Goal: Find contact information

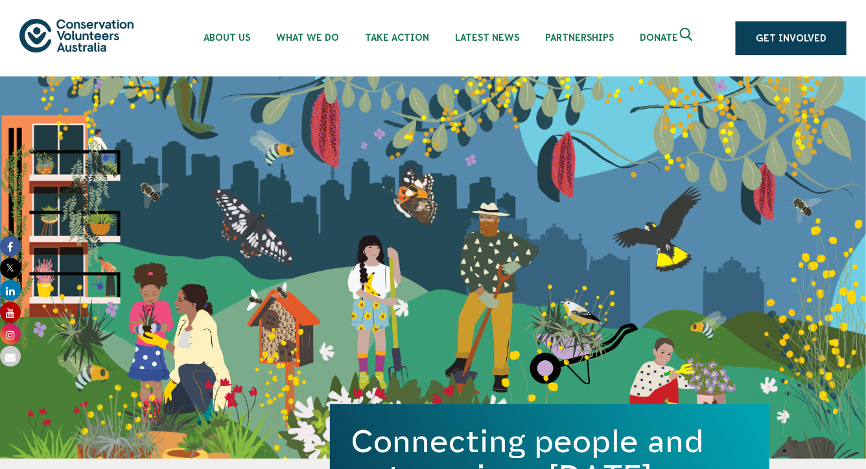
click at [685, 35] on icon "Expand search box" at bounding box center [688, 37] width 16 height 19
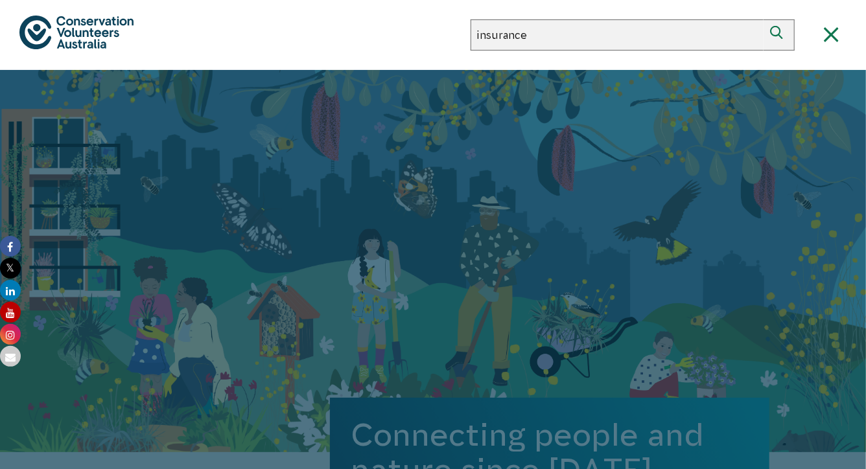
type input "insurance"
click at [764, 19] on button "Search" at bounding box center [779, 34] width 31 height 31
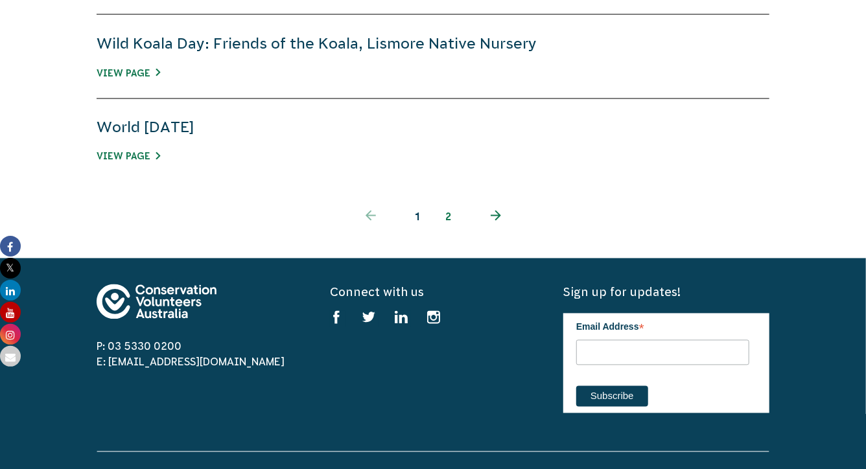
scroll to position [208, 0]
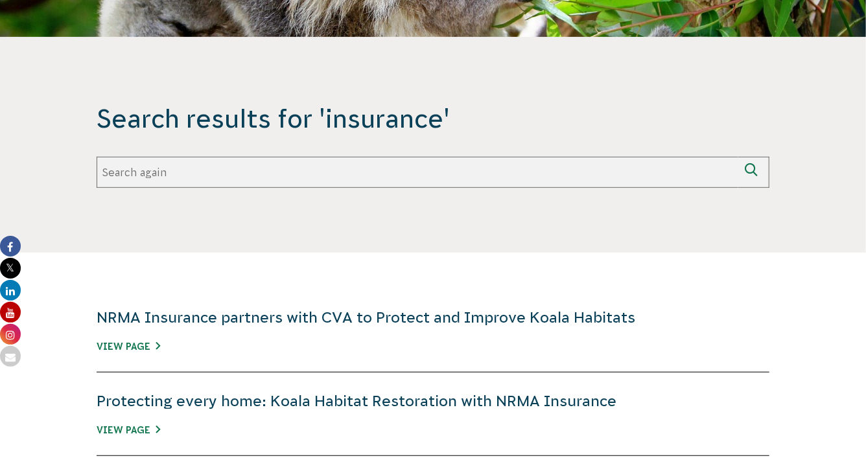
click at [324, 159] on input "Search again" at bounding box center [418, 172] width 642 height 31
paste input "Certificate of Currency"
type input "Certificate of Currency"
click at [738, 157] on button "Search again" at bounding box center [753, 172] width 31 height 31
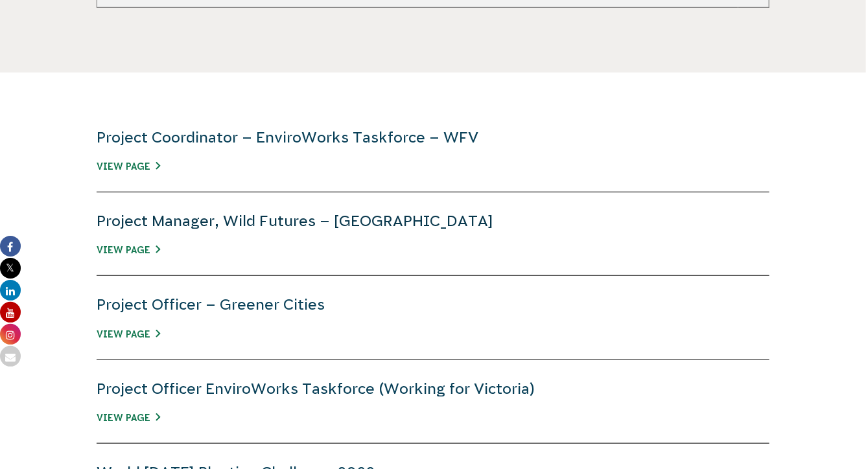
scroll to position [879, 0]
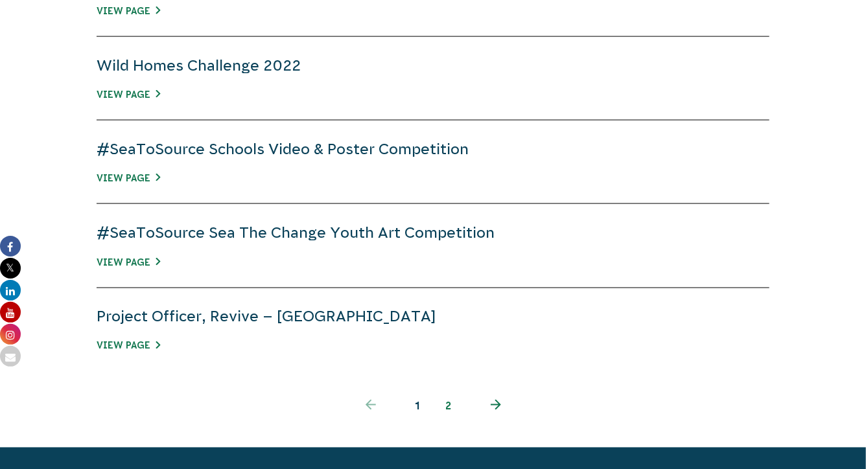
click at [449, 403] on link "2" at bounding box center [448, 406] width 31 height 31
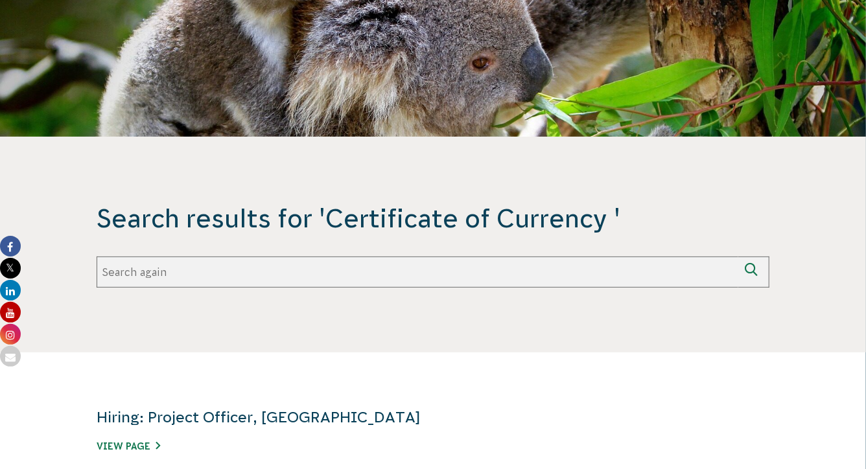
scroll to position [112, 0]
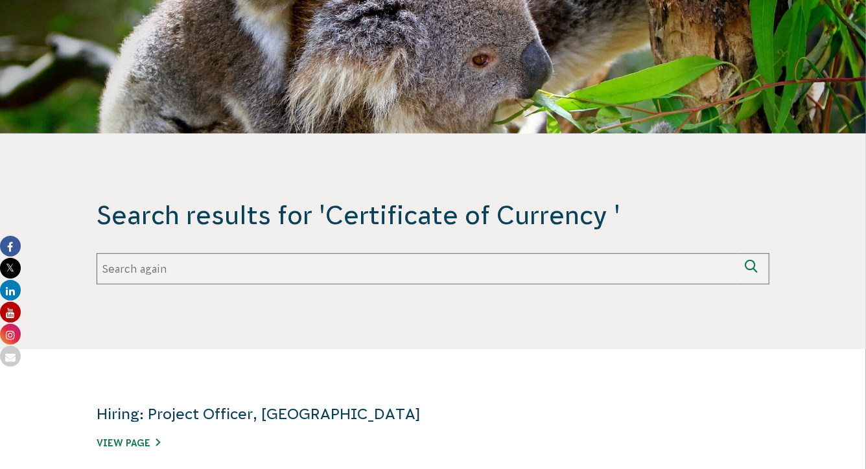
click at [313, 274] on input "Search again" at bounding box center [418, 269] width 642 height 31
type input "certificate"
click at [738, 254] on button "Search again" at bounding box center [753, 269] width 31 height 31
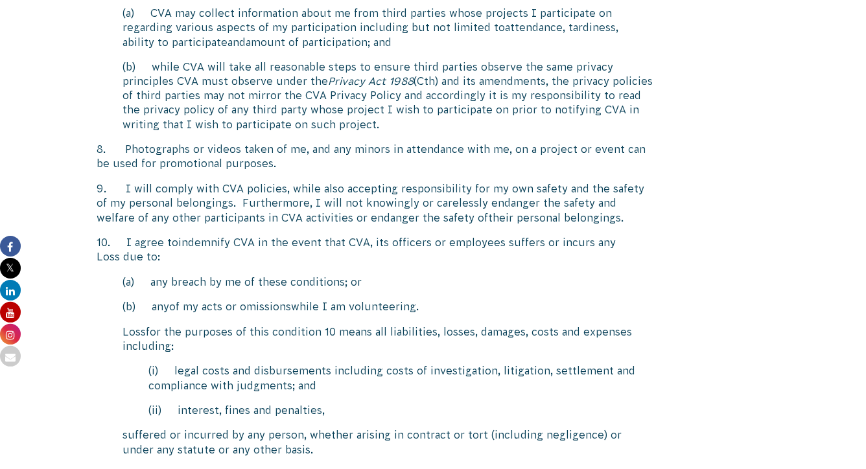
scroll to position [2009, 0]
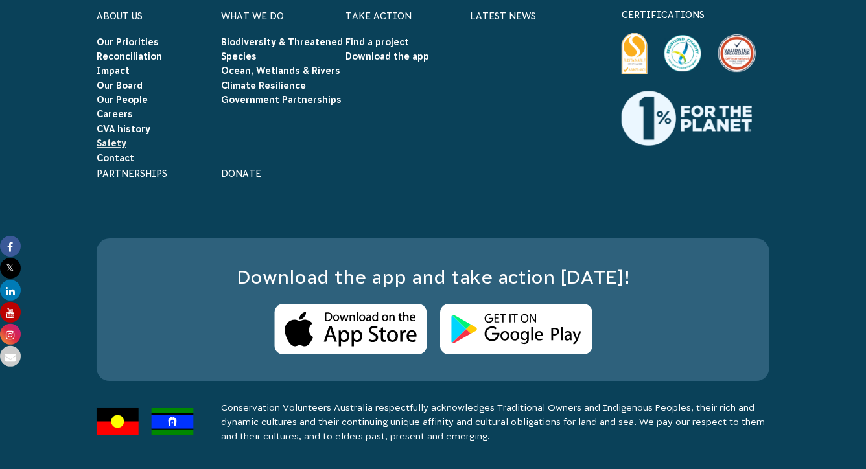
click at [117, 148] on link "Safety" at bounding box center [112, 143] width 30 height 10
click at [113, 163] on link "Contact" at bounding box center [116, 158] width 38 height 10
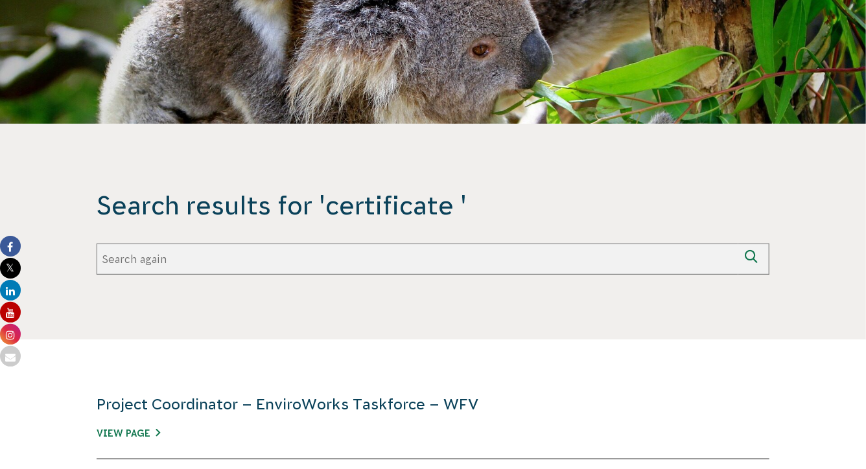
scroll to position [229, 0]
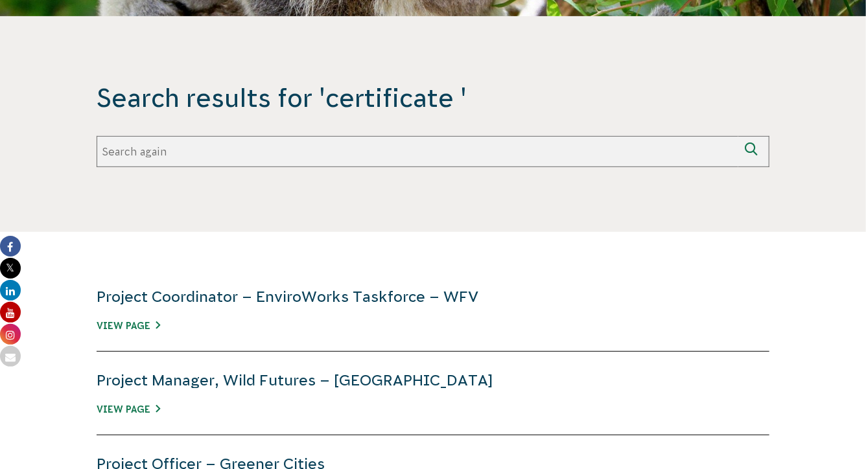
click at [208, 150] on input "Search again" at bounding box center [418, 151] width 642 height 31
click at [217, 196] on section "Search results for 'certificate ' Search again certificate Search again" at bounding box center [433, 124] width 866 height 216
click at [203, 157] on input "certificate" at bounding box center [418, 151] width 642 height 31
type input "certificate of currency"
click at [738, 136] on button "Search again" at bounding box center [753, 151] width 31 height 31
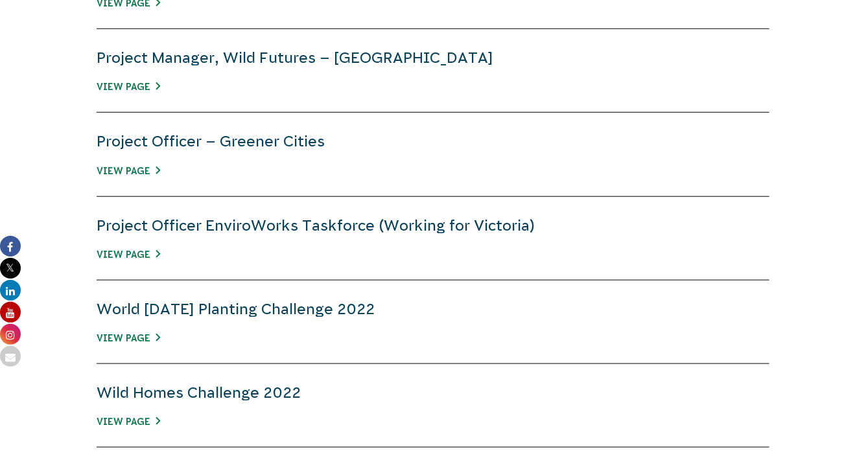
scroll to position [799, 0]
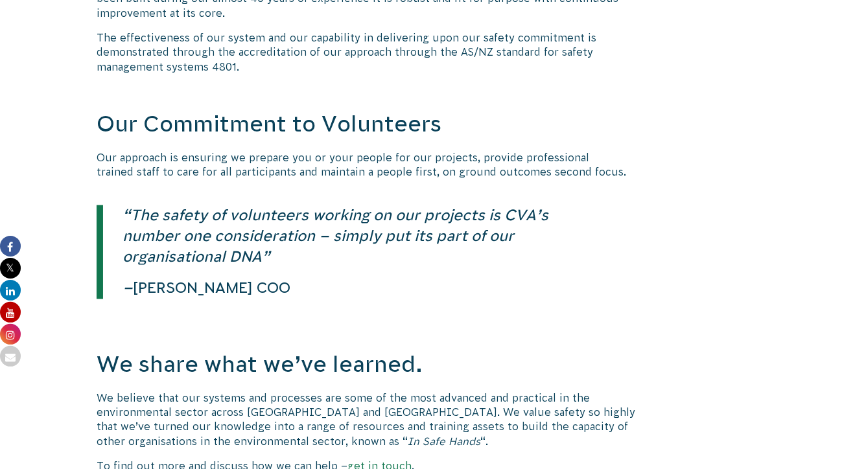
scroll to position [1142, 0]
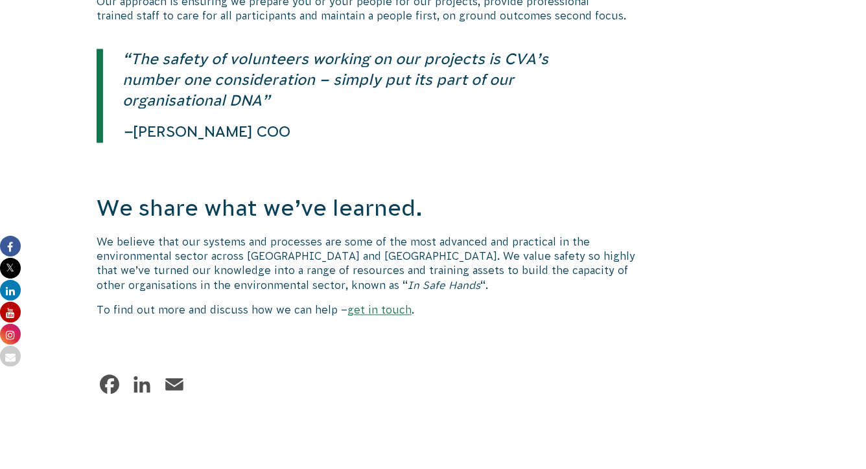
click at [503, 169] on p at bounding box center [375, 176] width 556 height 14
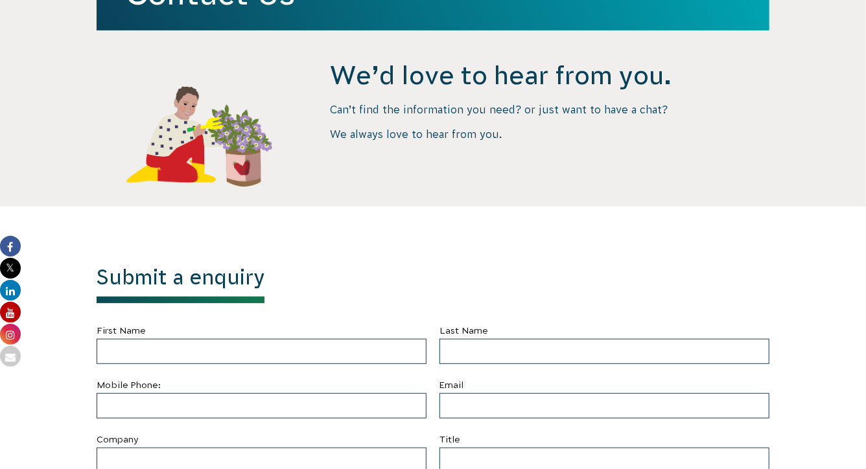
scroll to position [271, 0]
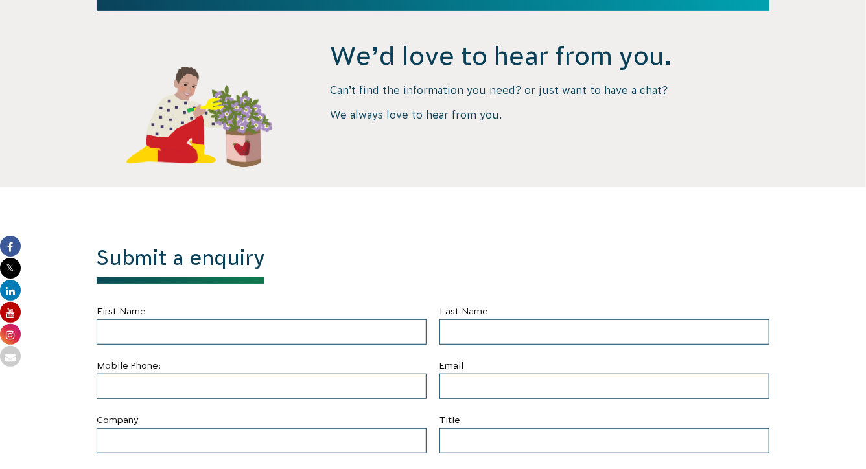
click at [248, 318] on label "First Name" at bounding box center [262, 311] width 330 height 16
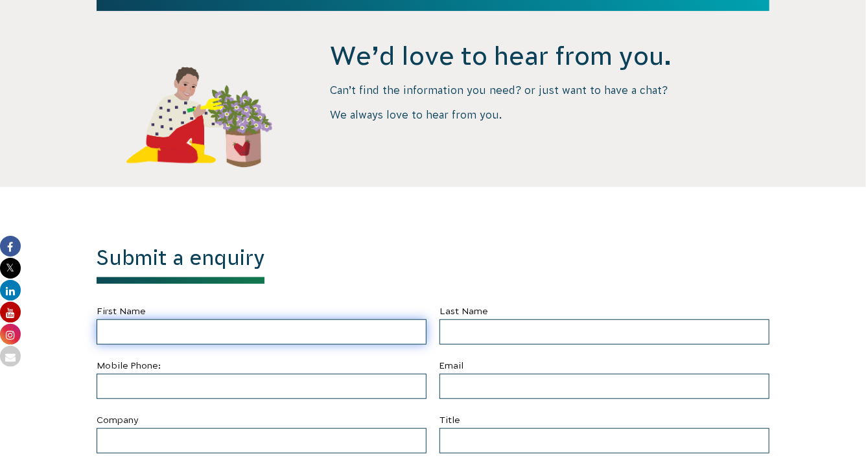
click at [248, 320] on input "First Name" at bounding box center [262, 332] width 330 height 25
click at [248, 326] on input "First Name" at bounding box center [262, 332] width 330 height 25
type input "[PERSON_NAME]"
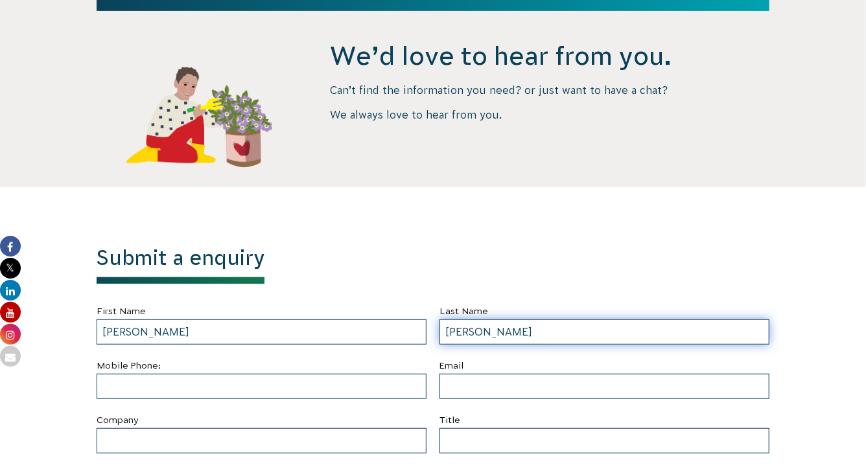
type input "[PERSON_NAME]"
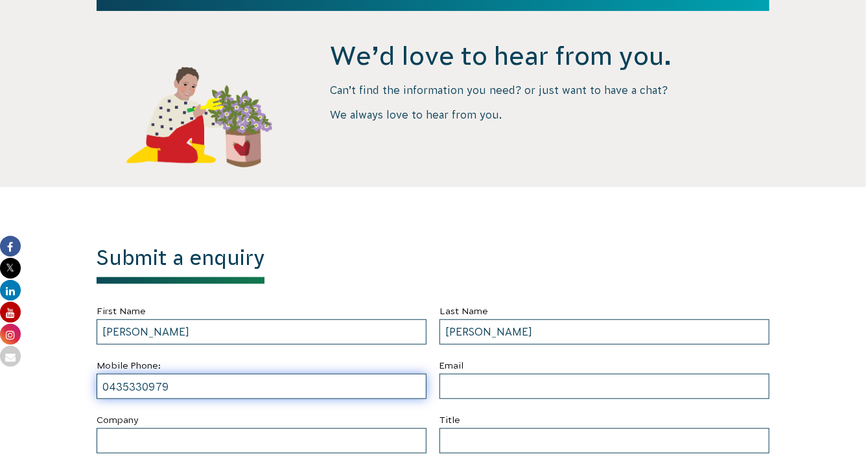
type input "0435330979"
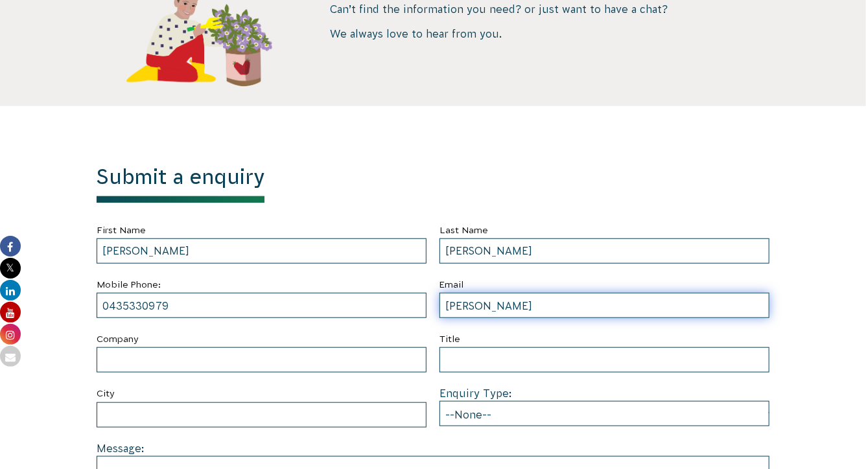
scroll to position [440, 0]
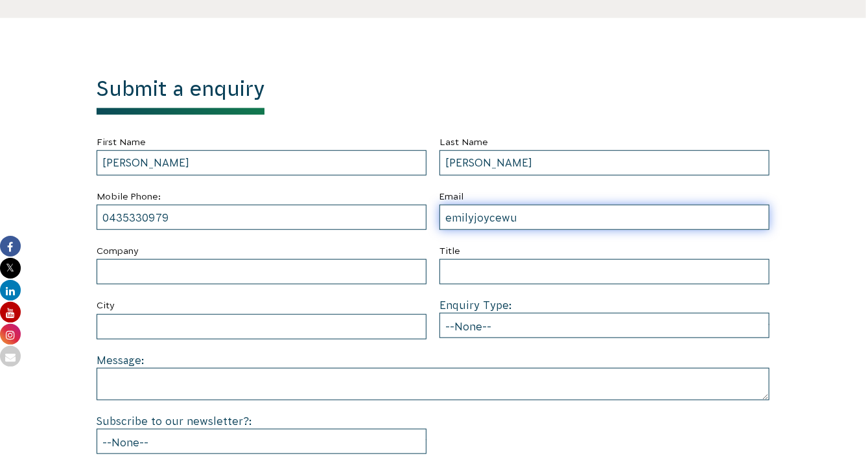
type input "[EMAIL_ADDRESS][DOMAIN_NAME]"
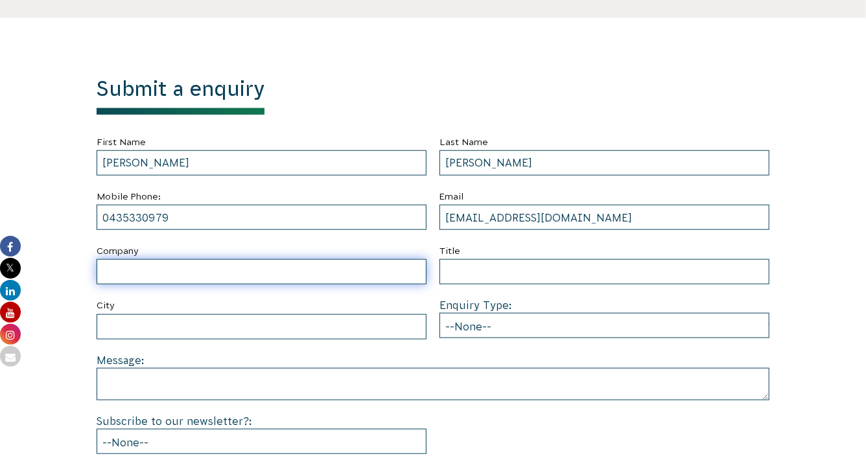
click at [322, 266] on input "Company" at bounding box center [262, 271] width 330 height 25
type input "Guardian [GEOGRAPHIC_DATA]"
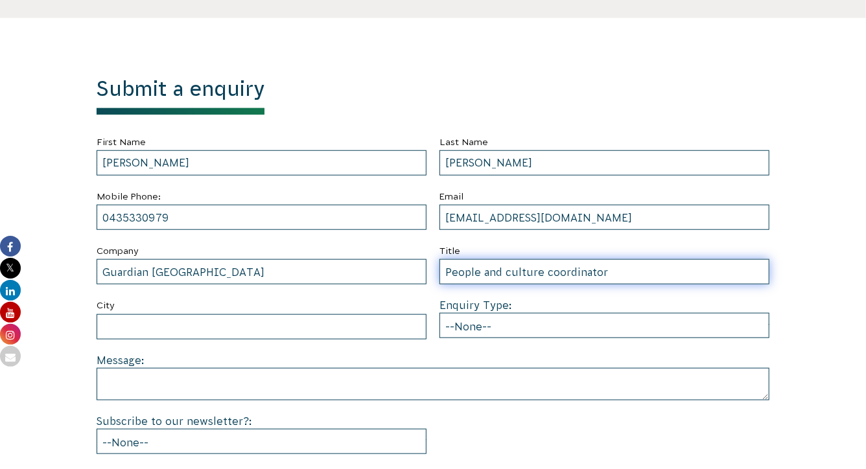
type input "People and culture coordinator"
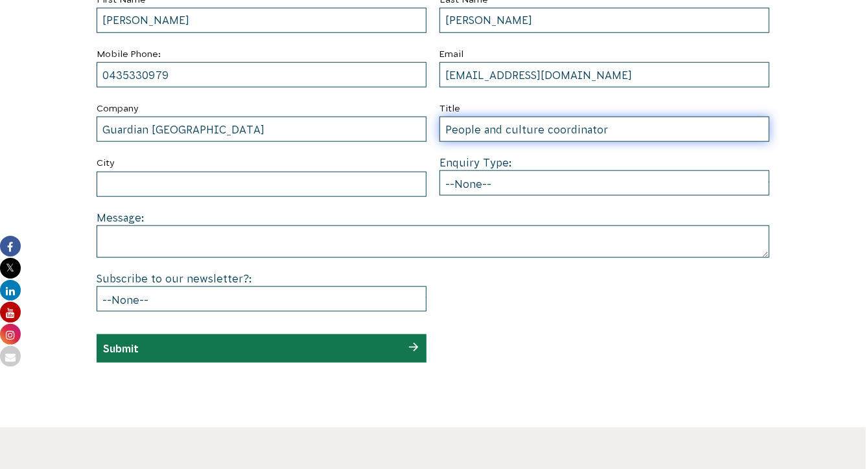
scroll to position [584, 0]
